Goal: Task Accomplishment & Management: Use online tool/utility

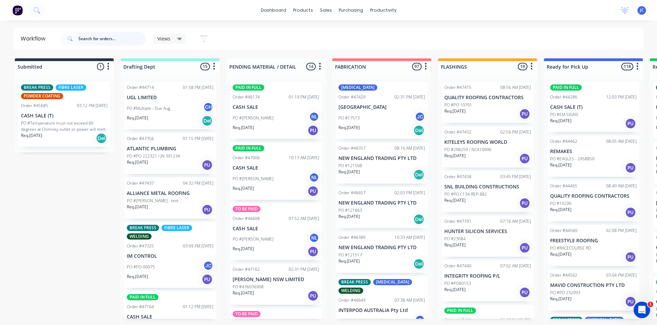
click at [108, 35] on input "text" at bounding box center [112, 39] width 68 height 14
type input "47397"
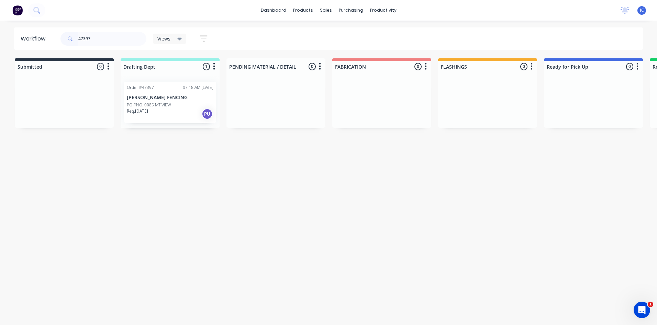
click at [169, 102] on p "PO #NO. 0085 MT VIEW" at bounding box center [149, 105] width 44 height 6
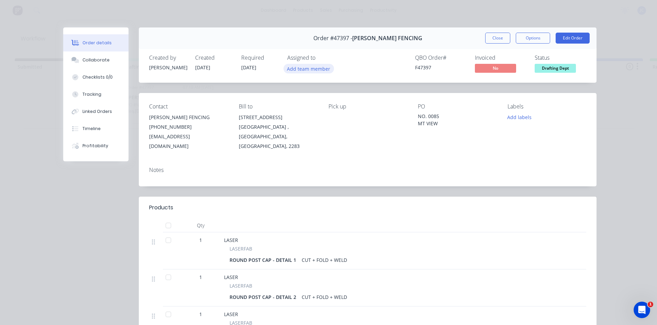
click at [301, 71] on button "Add team member" at bounding box center [308, 68] width 50 height 9
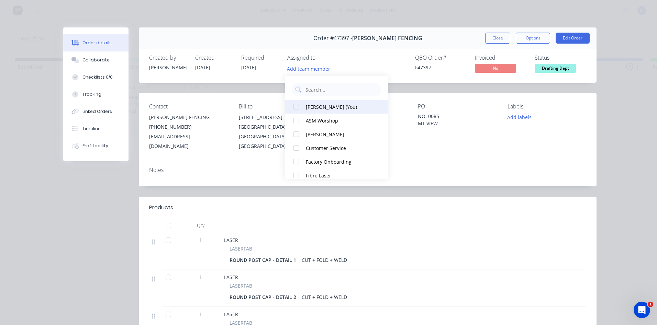
click at [315, 106] on div "[PERSON_NAME] (You)" at bounding box center [340, 106] width 69 height 7
click at [343, 62] on div "Assigned to JC" at bounding box center [321, 65] width 69 height 20
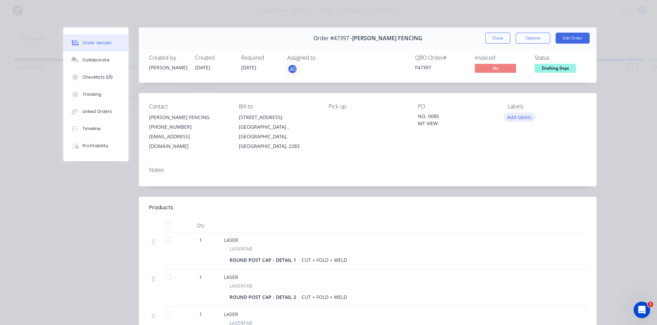
click at [514, 116] on button "Add labels" at bounding box center [520, 117] width 32 height 9
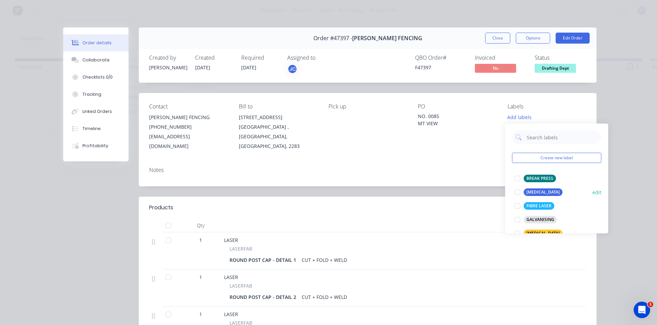
click at [516, 191] on div at bounding box center [517, 193] width 14 height 14
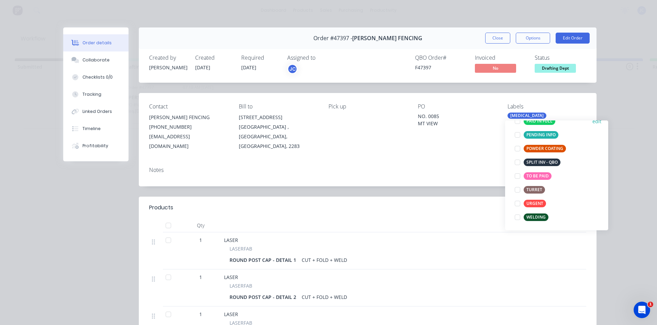
scroll to position [137, 0]
click at [518, 215] on div at bounding box center [517, 217] width 14 height 14
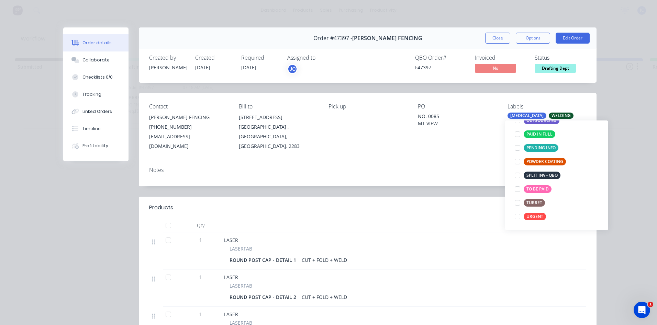
scroll to position [0, 0]
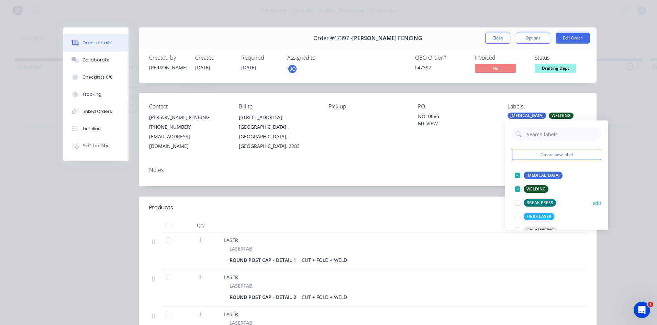
click at [518, 202] on div at bounding box center [517, 203] width 14 height 14
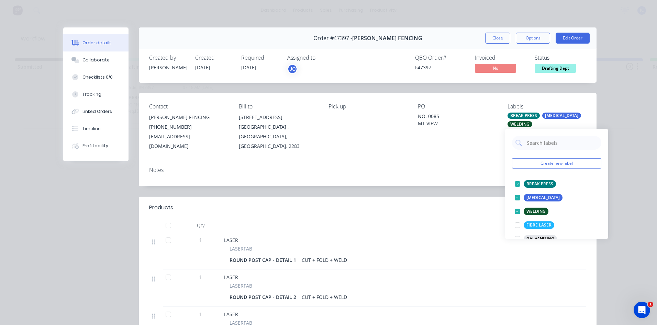
click at [457, 167] on div "Notes" at bounding box center [367, 170] width 437 height 7
